Goal: Task Accomplishment & Management: Manage account settings

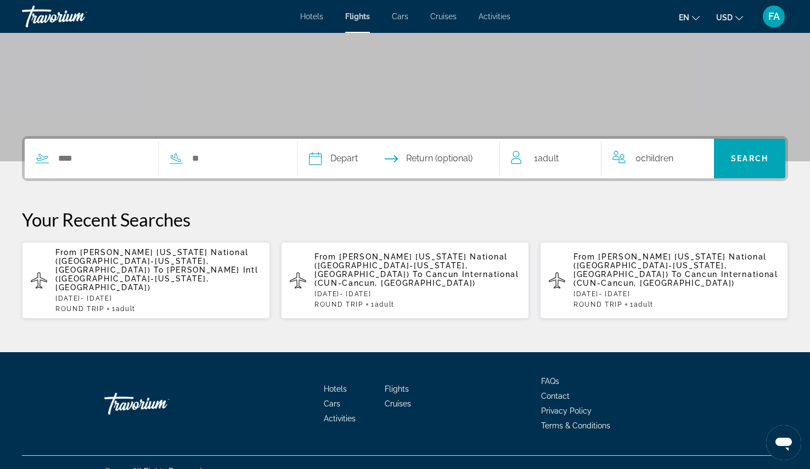
click at [768, 20] on span "FA" at bounding box center [774, 16] width 12 height 11
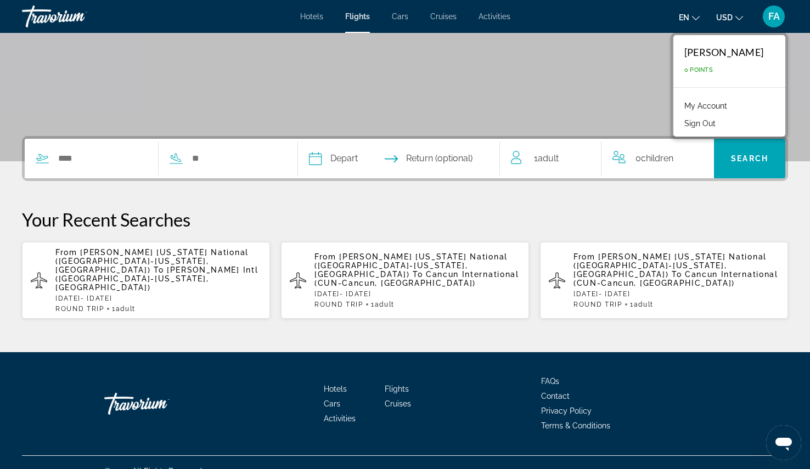
click at [702, 106] on link "My Account" at bounding box center [706, 106] width 54 height 14
